Goal: Task Accomplishment & Management: Complete application form

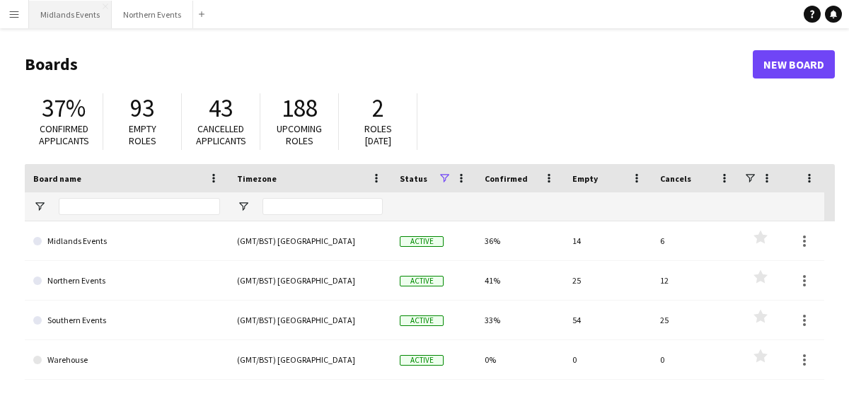
click at [62, 21] on button "Midlands Events Close" at bounding box center [70, 15] width 83 height 28
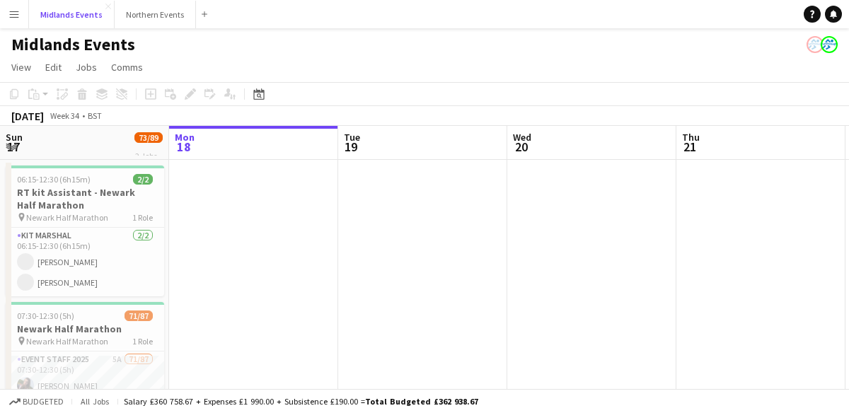
scroll to position [0, 599]
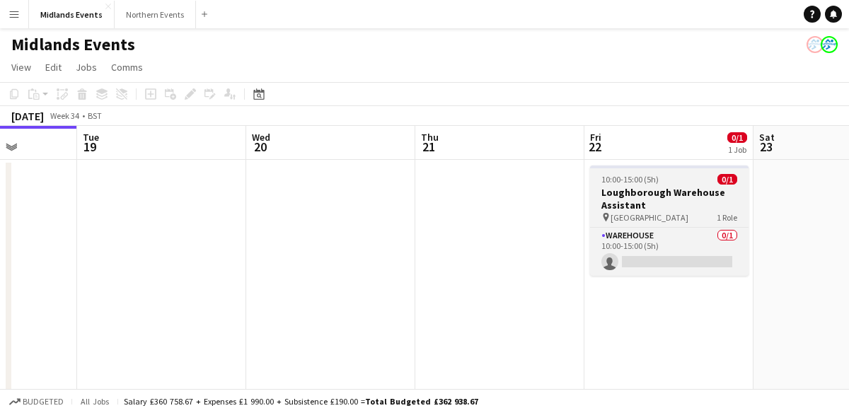
click at [660, 213] on div "pin Canal House 1 Role" at bounding box center [669, 217] width 159 height 11
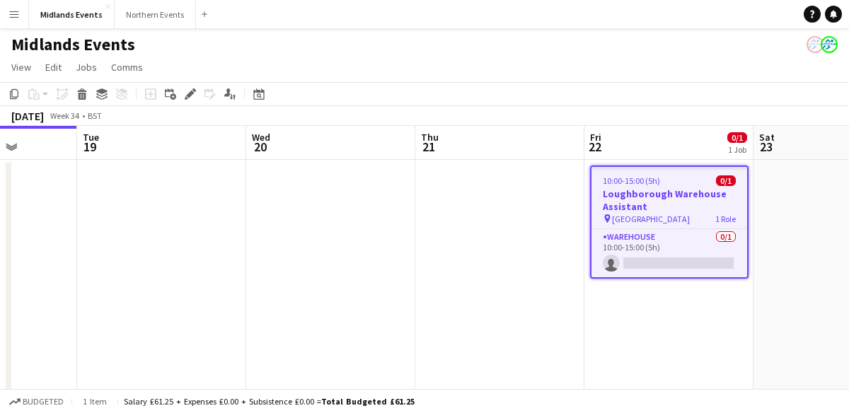
click at [650, 190] on h3 "Loughborough Warehouse Assistant" at bounding box center [670, 200] width 156 height 25
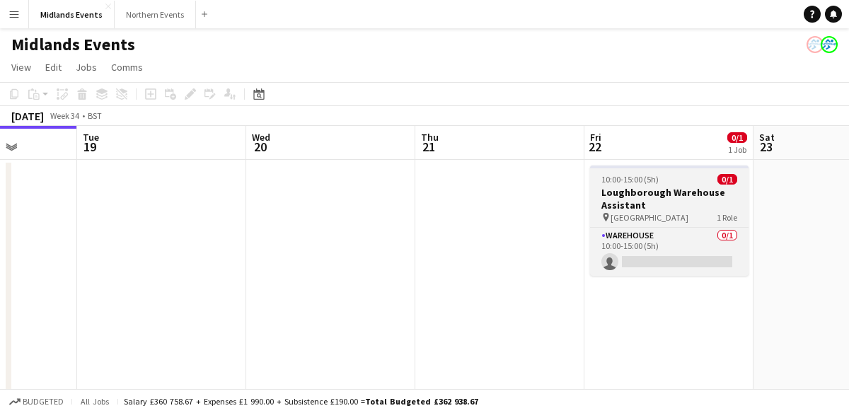
click at [650, 190] on h3 "Loughborough Warehouse Assistant" at bounding box center [669, 198] width 159 height 25
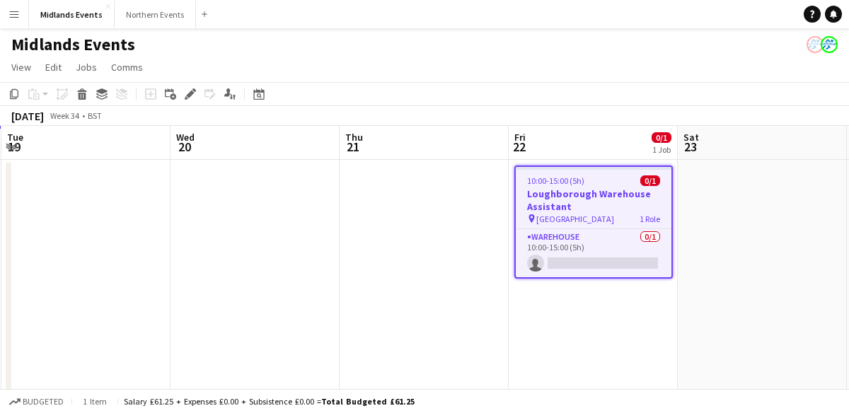
scroll to position [0, 679]
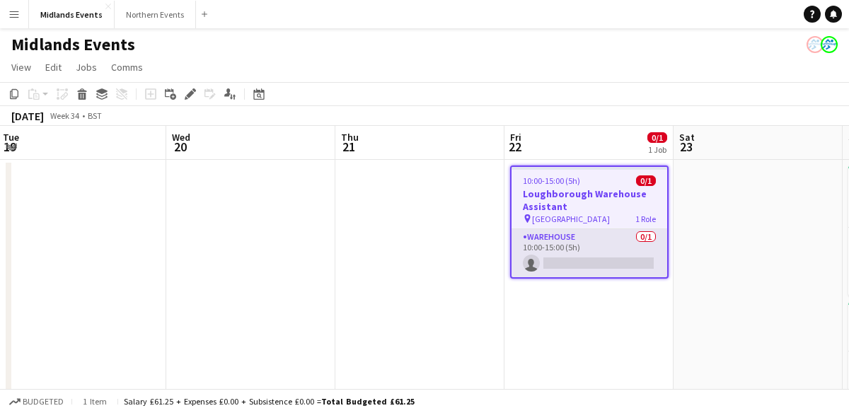
click at [579, 250] on app-card-role "Warehouse 0/1 10:00-15:00 (5h) single-neutral-actions" at bounding box center [590, 253] width 156 height 48
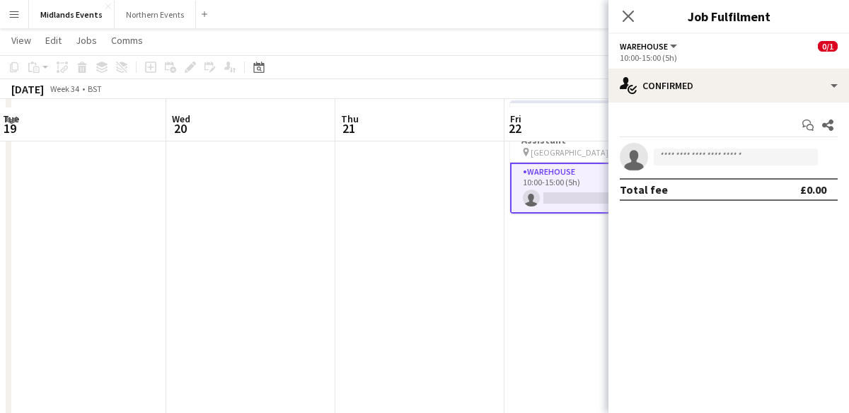
scroll to position [27, 0]
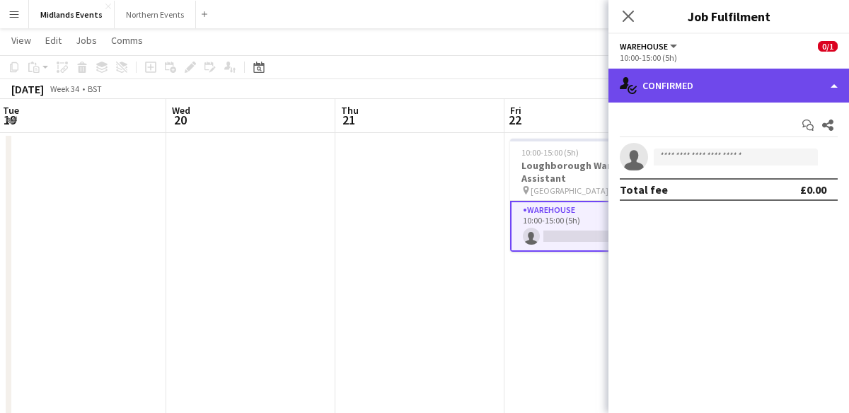
click at [833, 80] on div "single-neutral-actions-check-2 Confirmed" at bounding box center [729, 86] width 241 height 34
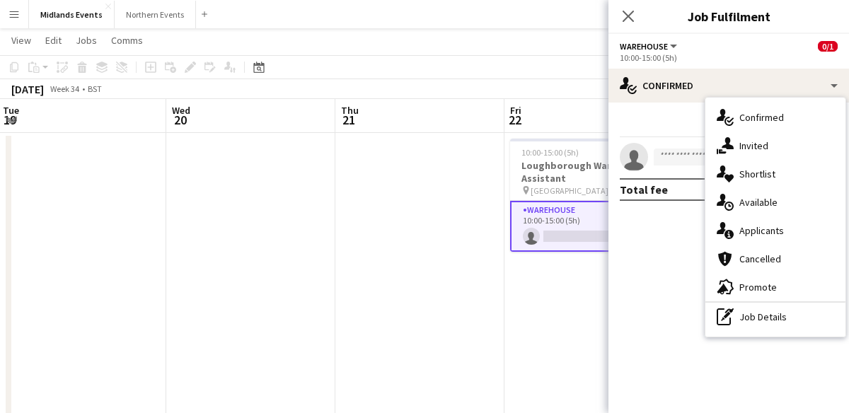
click at [674, 331] on mat-expansion-panel "check Confirmed Start chat Share single-neutral-actions Total fee £0.00" at bounding box center [729, 258] width 241 height 311
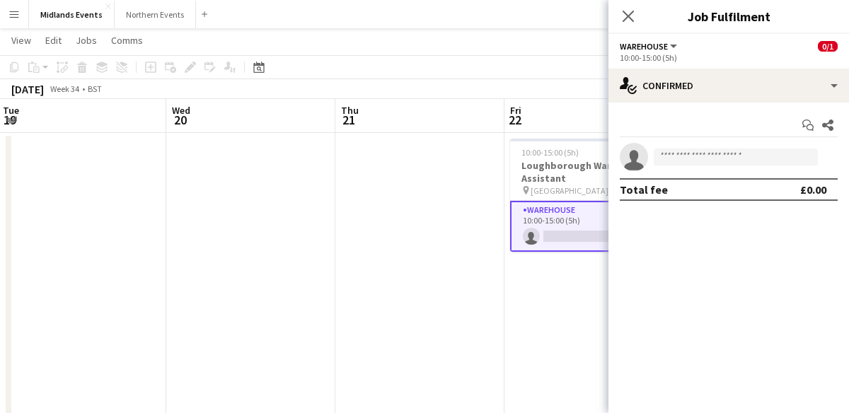
scroll to position [0, 0]
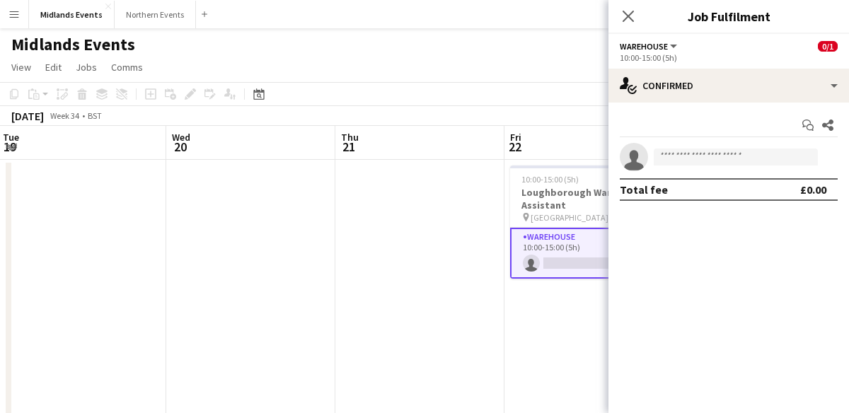
click at [670, 44] on button "Warehouse" at bounding box center [649, 46] width 59 height 11
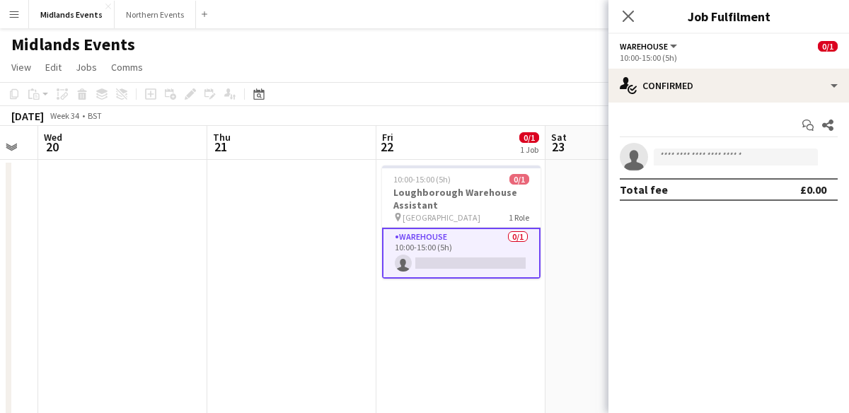
scroll to position [0, 471]
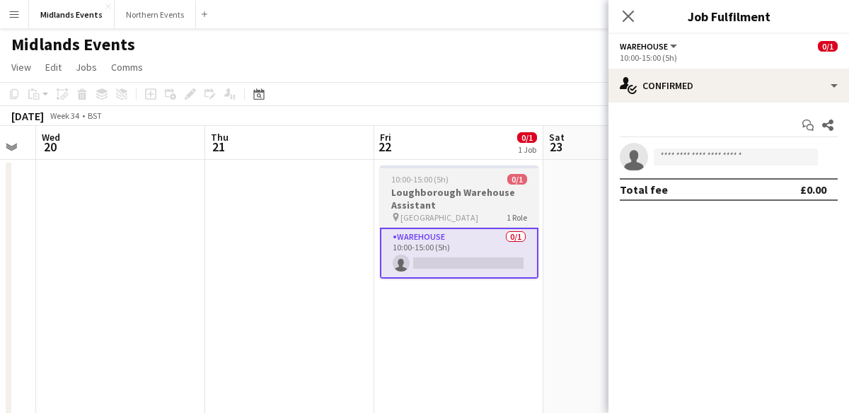
click at [453, 204] on h3 "Loughborough Warehouse Assistant" at bounding box center [459, 198] width 159 height 25
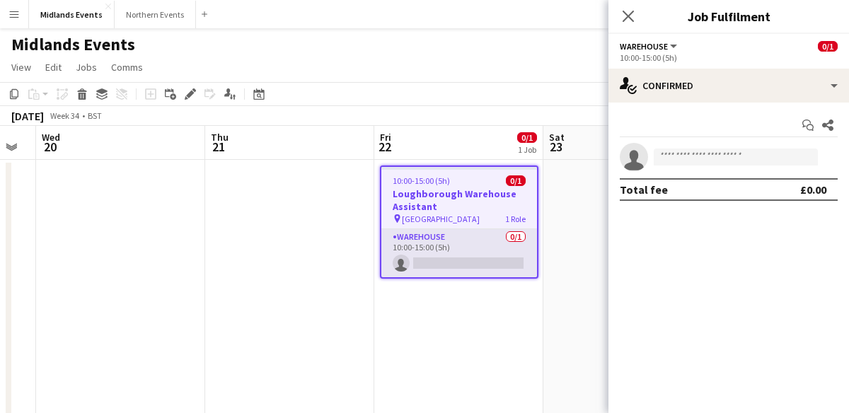
click at [431, 246] on app-card-role "Warehouse 0/1 10:00-15:00 (5h) single-neutral-actions" at bounding box center [459, 253] width 156 height 48
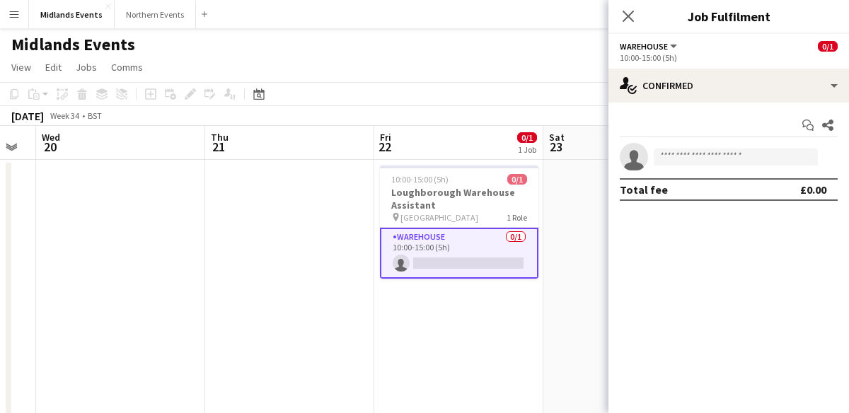
click at [662, 189] on div "Total fee" at bounding box center [644, 190] width 48 height 14
click at [808, 125] on icon at bounding box center [810, 128] width 7 height 7
click at [811, 193] on div "£0.00" at bounding box center [813, 190] width 26 height 14
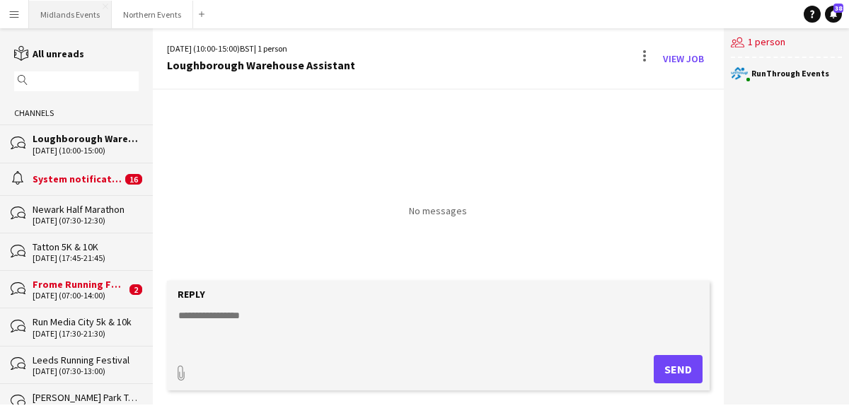
click at [63, 17] on button "Midlands Events Close" at bounding box center [70, 15] width 83 height 28
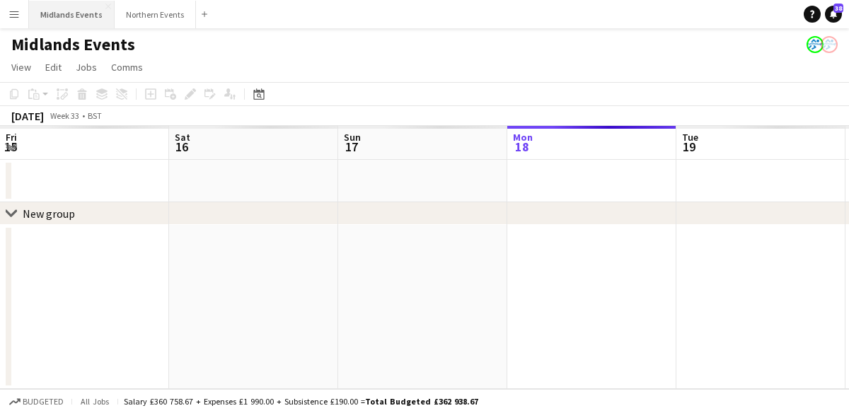
scroll to position [0, 338]
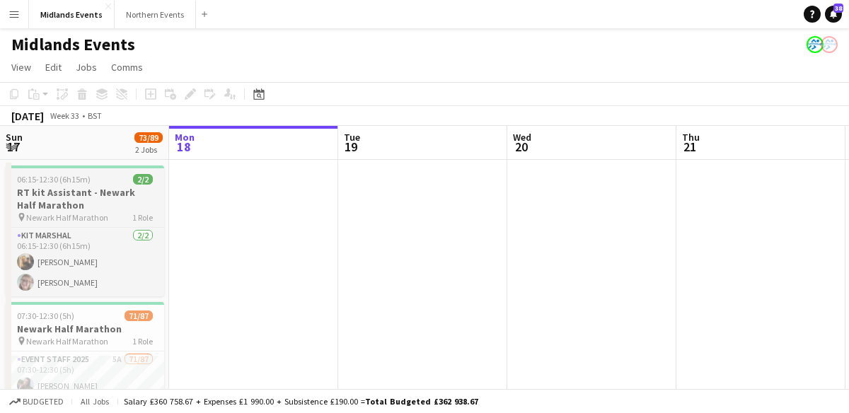
click at [57, 214] on span "Newark Half Marathon" at bounding box center [67, 217] width 82 height 11
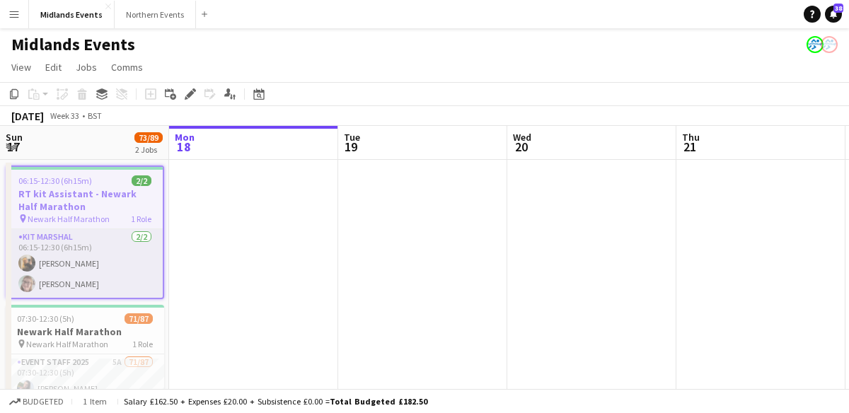
click at [54, 244] on app-card-role "Kit Marshal [DATE] 06:15-12:30 (6h15m) [PERSON_NAME] [PERSON_NAME]" at bounding box center [85, 263] width 156 height 69
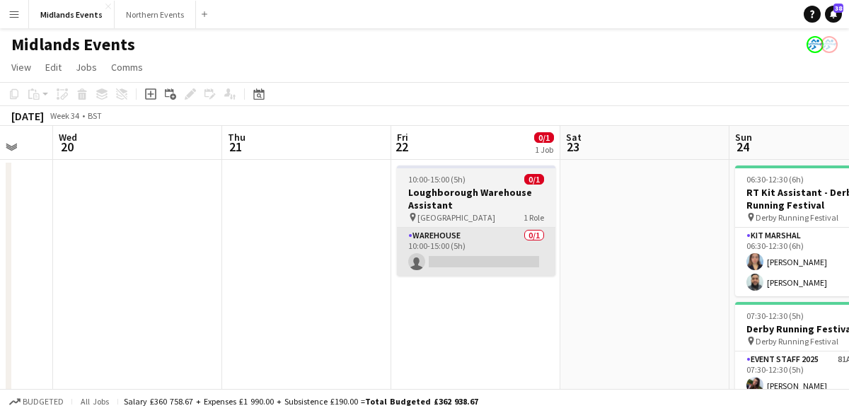
scroll to position [0, 453]
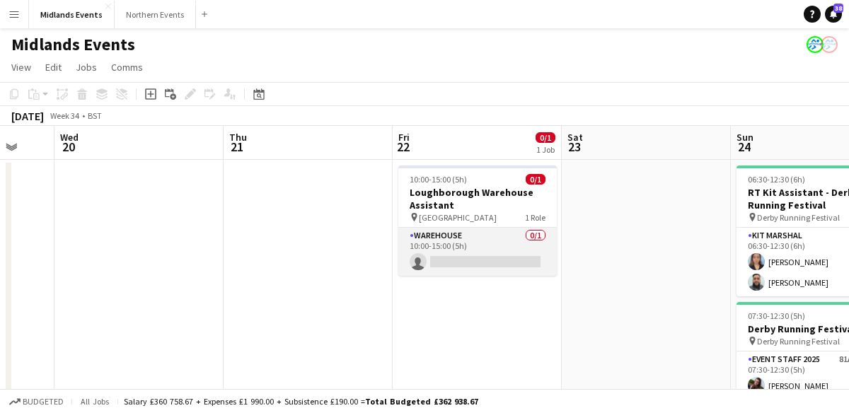
click at [485, 236] on app-card-role "Warehouse 0/1 10:00-15:00 (5h) single-neutral-actions" at bounding box center [477, 252] width 159 height 48
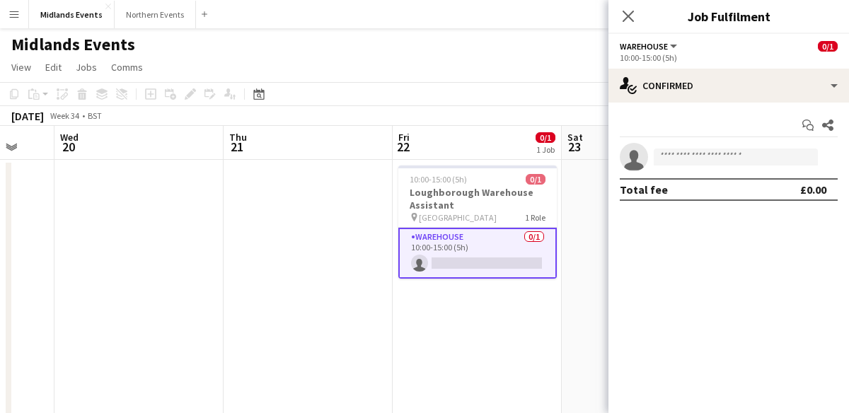
click at [824, 43] on span "0/1" at bounding box center [828, 46] width 20 height 11
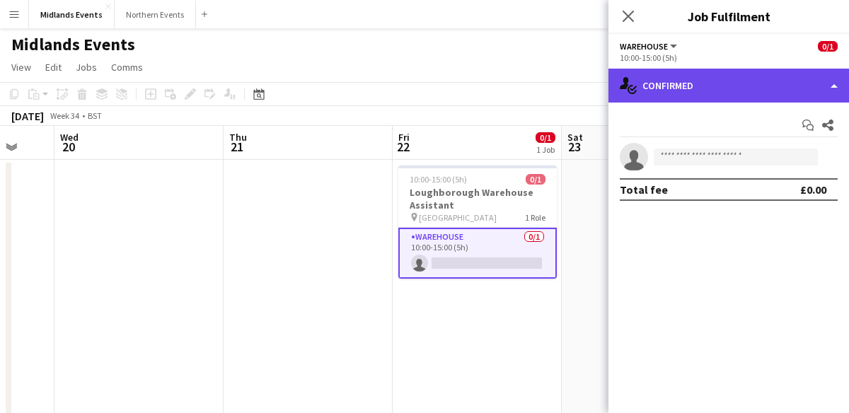
click at [833, 85] on div "single-neutral-actions-check-2 Confirmed" at bounding box center [729, 86] width 241 height 34
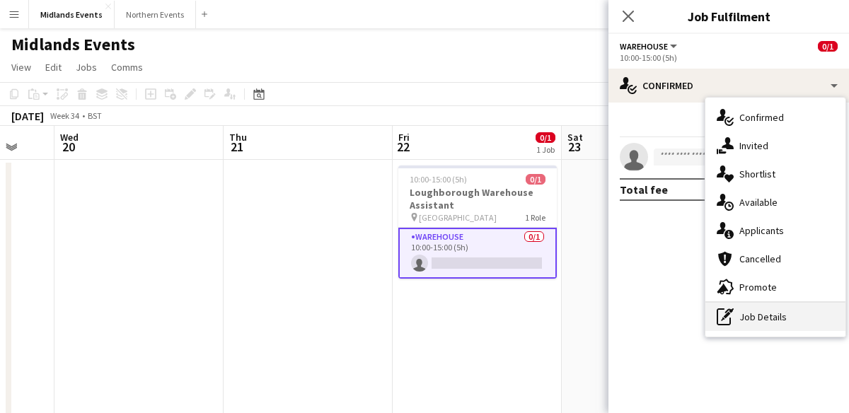
click at [785, 317] on div "pen-write Job Details" at bounding box center [776, 317] width 140 height 28
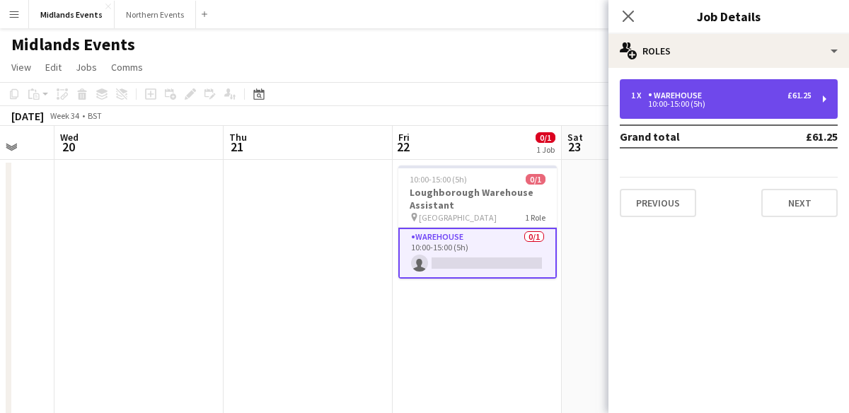
click at [742, 102] on div "10:00-15:00 (5h)" at bounding box center [721, 103] width 180 height 7
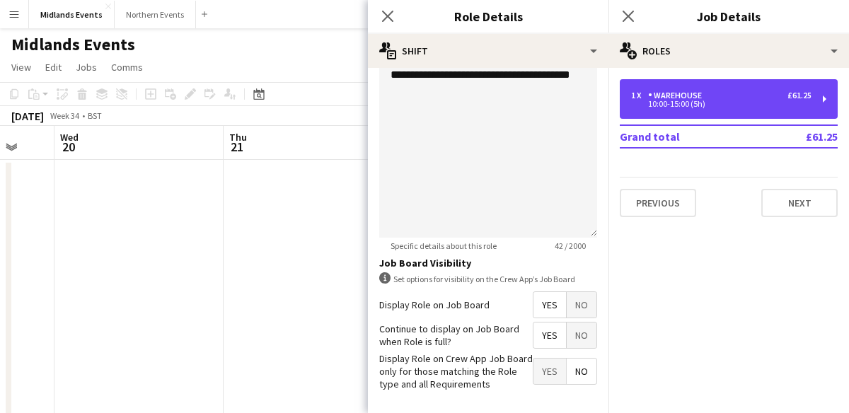
scroll to position [545, 0]
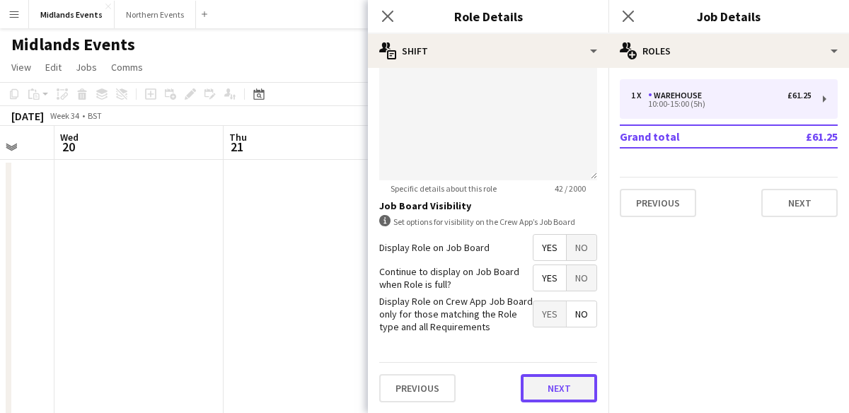
click at [556, 381] on button "Next" at bounding box center [559, 388] width 76 height 28
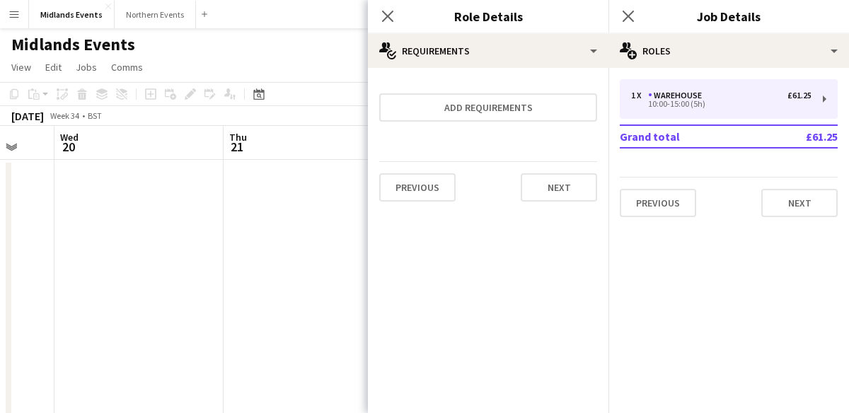
scroll to position [0, 0]
click at [553, 187] on button "Next" at bounding box center [559, 187] width 76 height 28
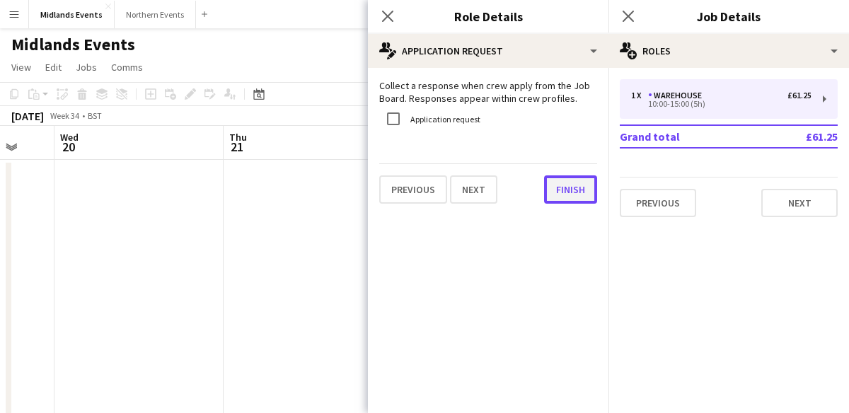
click at [556, 187] on button "Finish" at bounding box center [570, 190] width 53 height 28
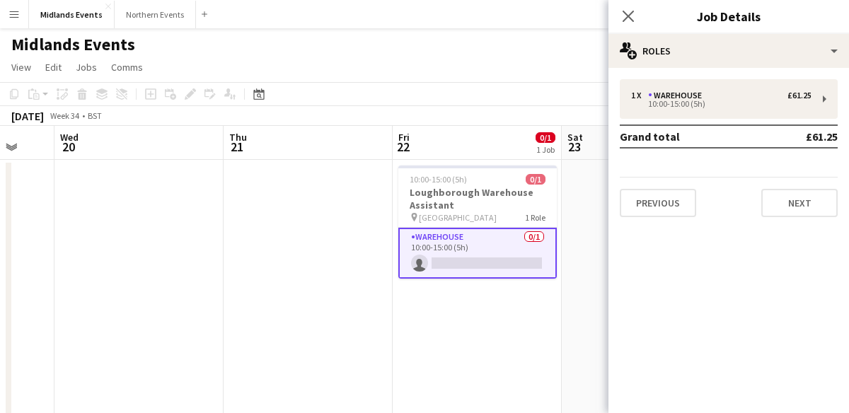
click at [492, 251] on app-card-role "Warehouse 0/1 10:00-15:00 (5h) single-neutral-actions" at bounding box center [477, 253] width 159 height 51
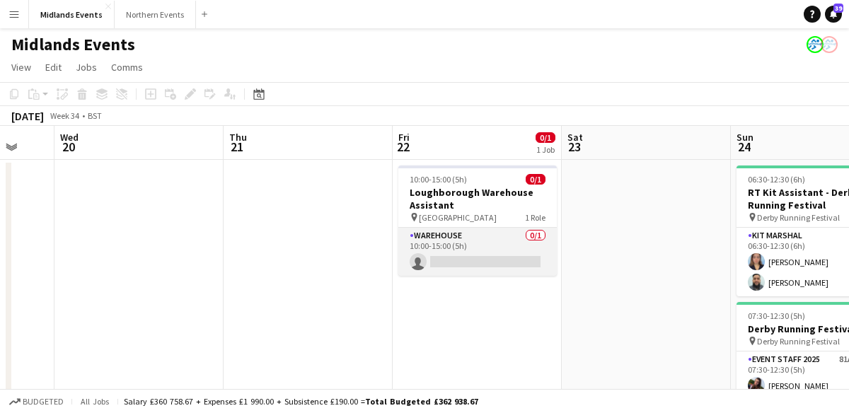
click at [492, 251] on app-card-role "Warehouse 0/1 10:00-15:00 (5h) single-neutral-actions" at bounding box center [477, 252] width 159 height 48
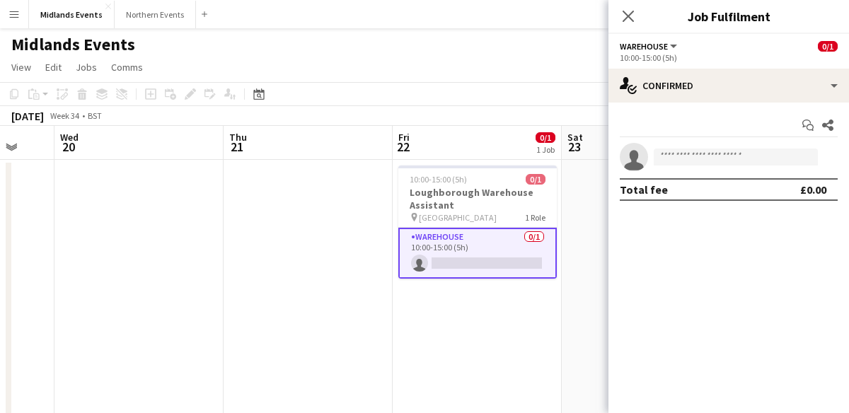
click at [645, 193] on div "Total fee" at bounding box center [644, 190] width 48 height 14
